Goal: Task Accomplishment & Management: Manage account settings

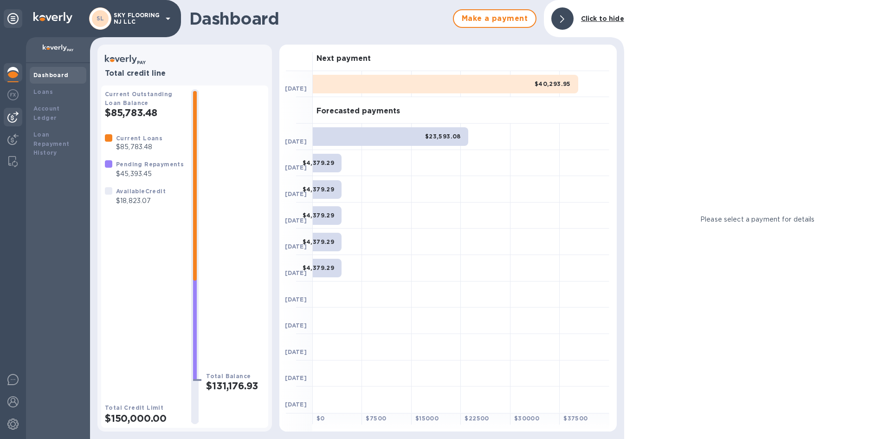
click at [15, 121] on img at bounding box center [12, 116] width 11 height 11
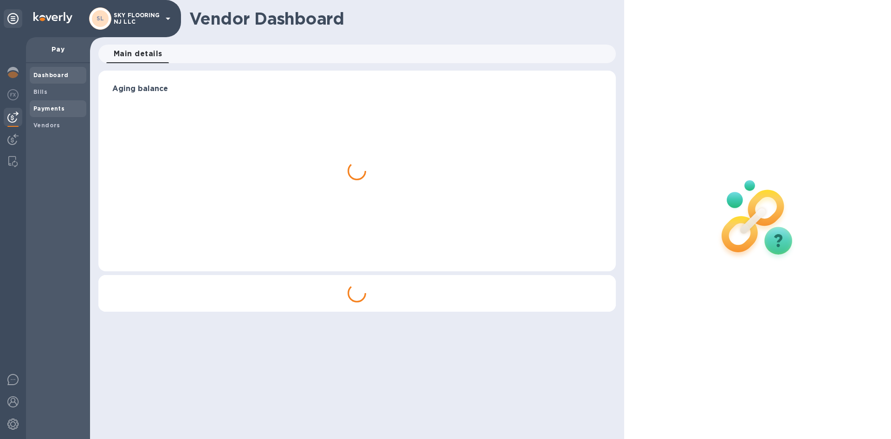
click at [46, 102] on div "Payments" at bounding box center [58, 108] width 57 height 17
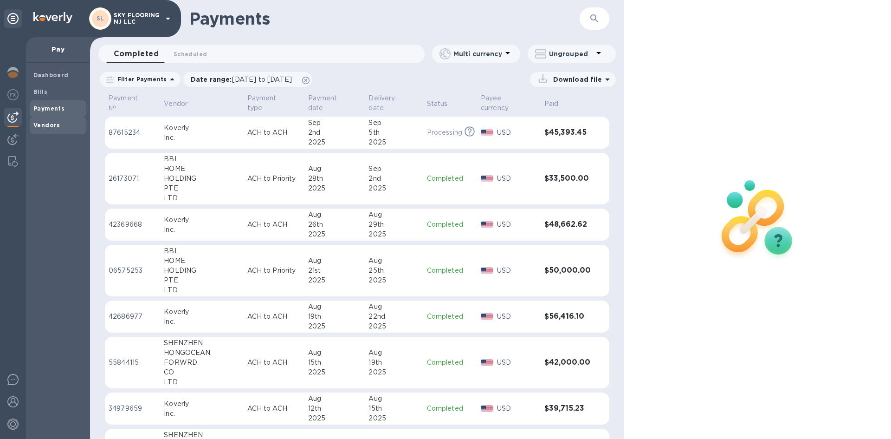
click at [41, 124] on b "Vendors" at bounding box center [46, 125] width 27 height 7
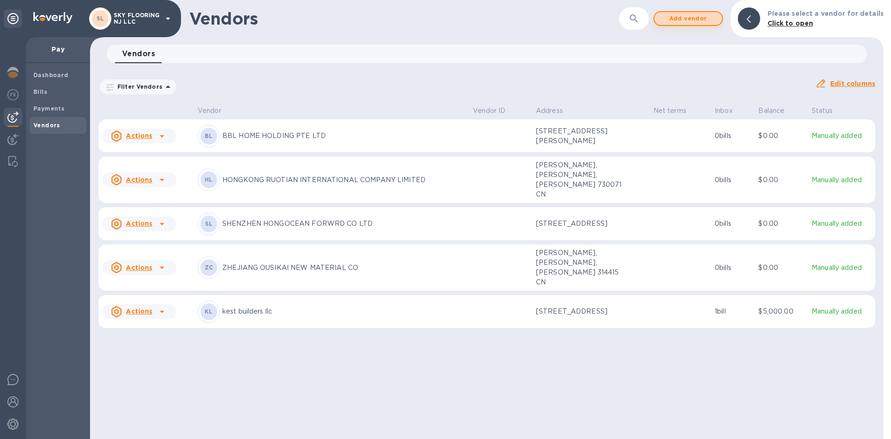
click at [442, 22] on span "Add vendor" at bounding box center [688, 18] width 53 height 11
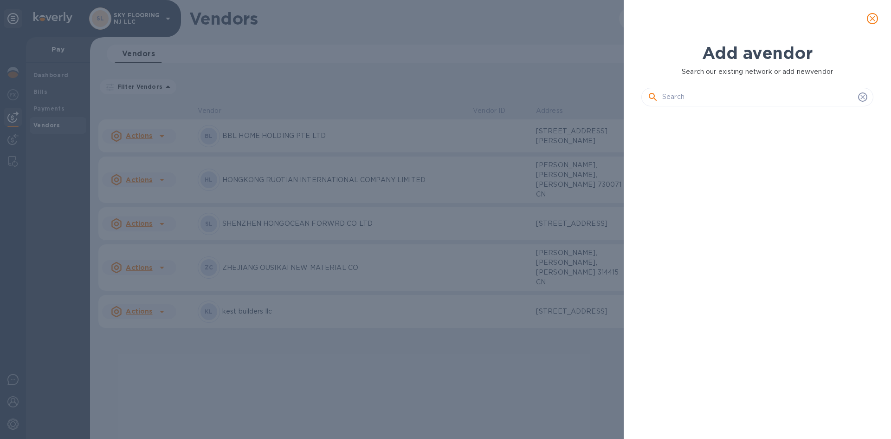
scroll to position [293, 236]
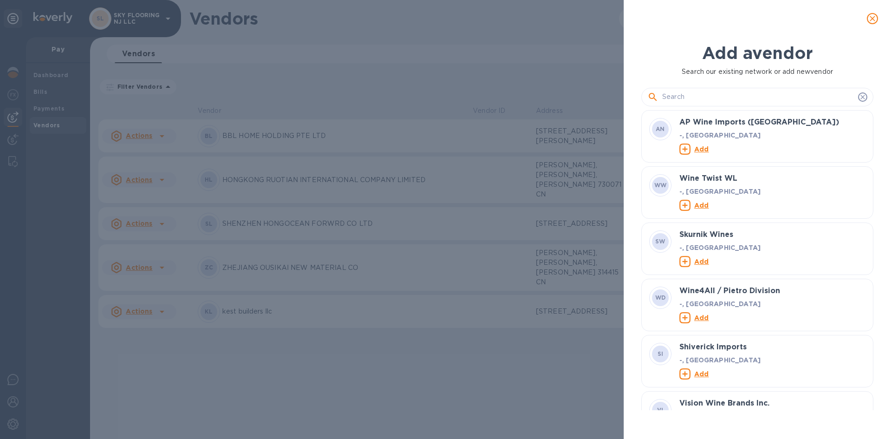
click at [442, 106] on div at bounding box center [758, 97] width 232 height 19
click at [442, 99] on input "text" at bounding box center [759, 97] width 192 height 14
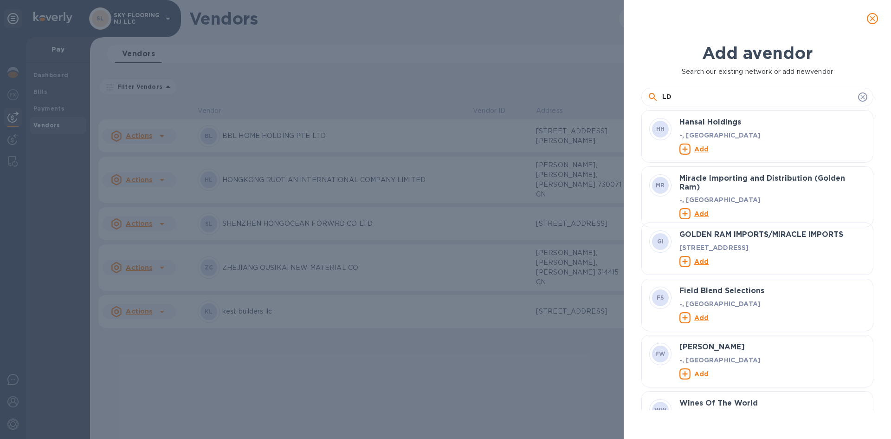
type input "LD"
click at [439, 73] on div "Add a vendor Search our existing network or add new vendor LD HH Hansai Holding…" at bounding box center [445, 219] width 891 height 439
click at [442, 20] on icon "close" at bounding box center [872, 18] width 9 height 9
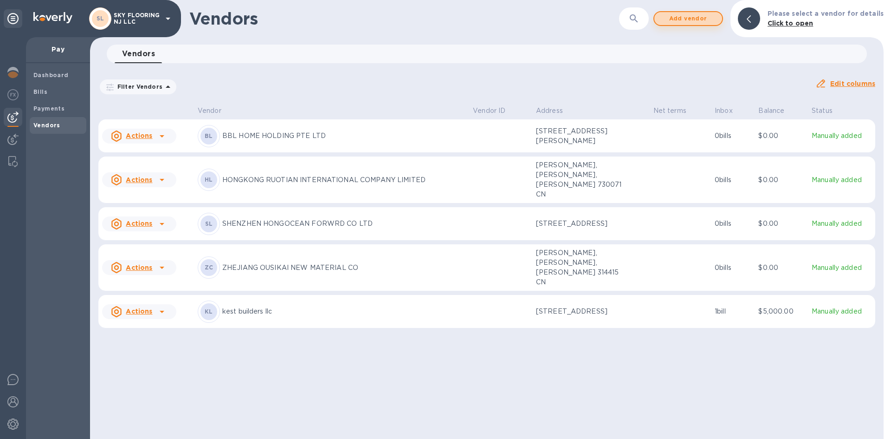
click at [442, 21] on span "Add vendor" at bounding box center [688, 18] width 53 height 11
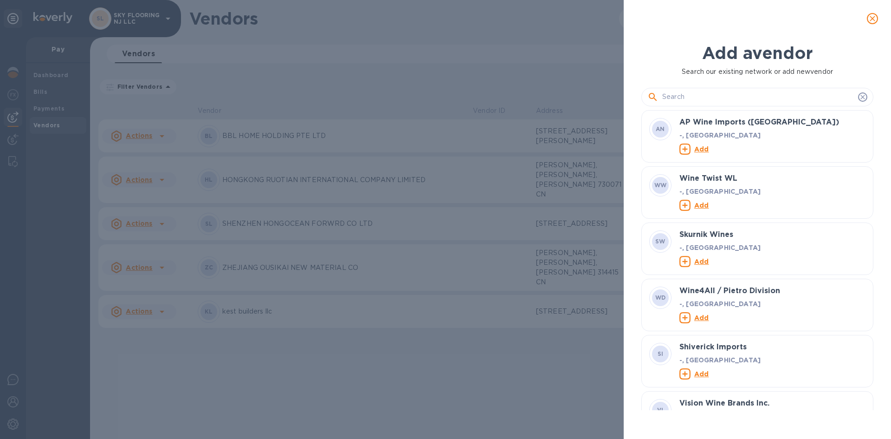
click at [442, 101] on input "text" at bounding box center [759, 97] width 192 height 14
click at [442, 66] on div "Add a vendor Search our existing network or add new vendor AN AP Wine Imports (…" at bounding box center [445, 219] width 891 height 439
click at [442, 94] on input "text" at bounding box center [759, 97] width 192 height 14
